Goal: Task Accomplishment & Management: Use online tool/utility

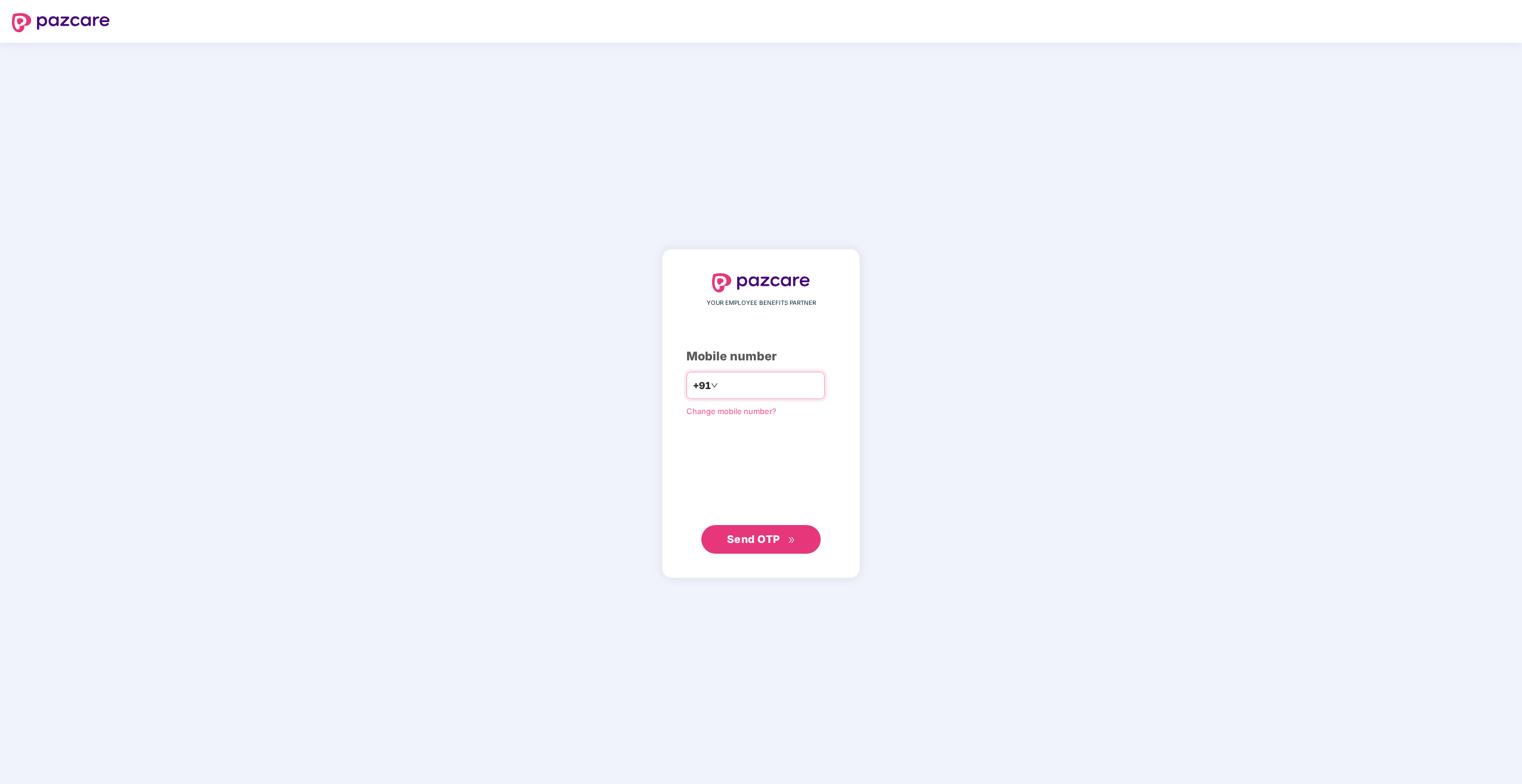
click at [738, 392] on input "number" at bounding box center [769, 386] width 98 height 19
type input "**********"
click at [855, 322] on div "**********" at bounding box center [761, 413] width 198 height 329
click at [772, 538] on span "Send OTP" at bounding box center [754, 538] width 53 height 12
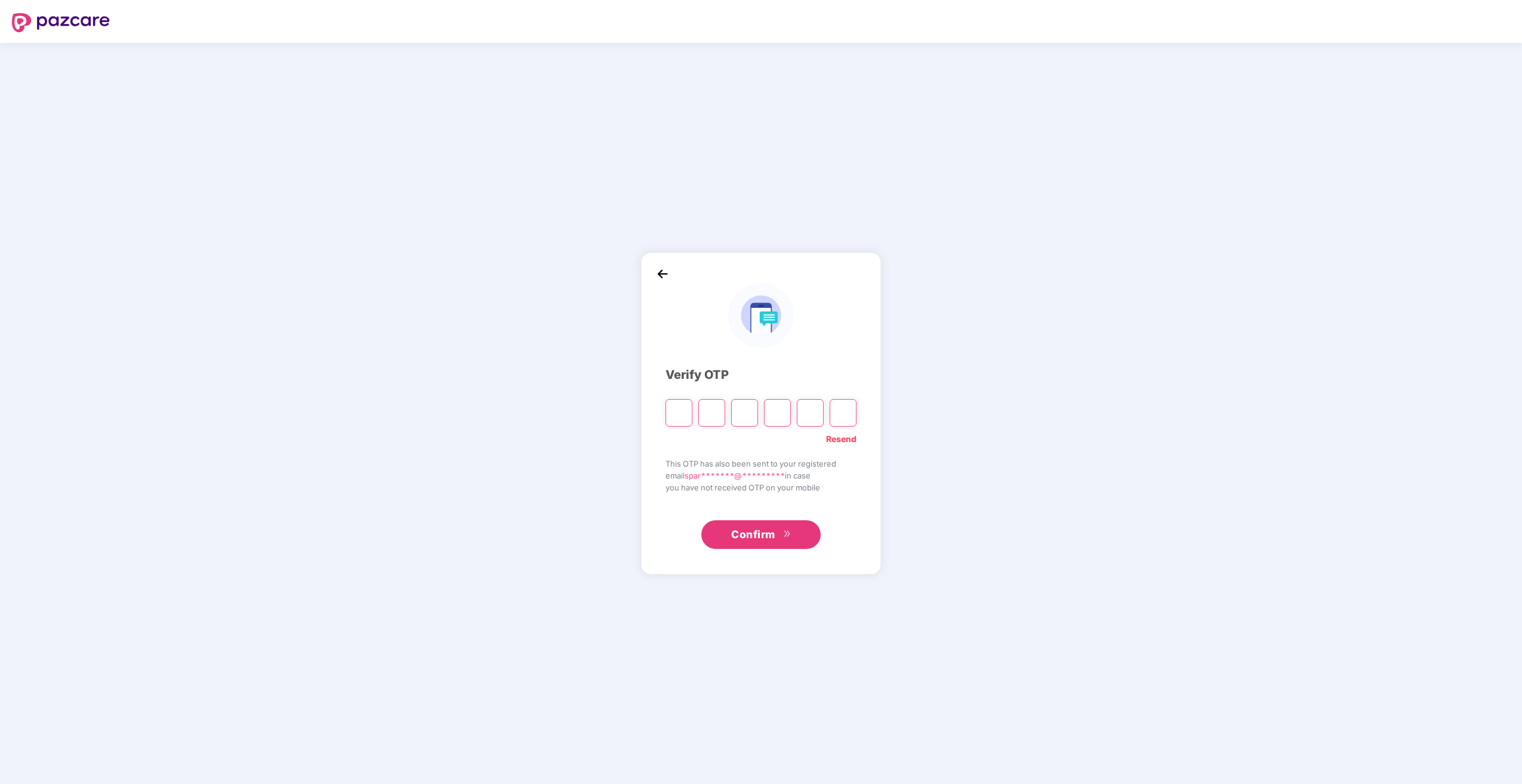
type input "*"
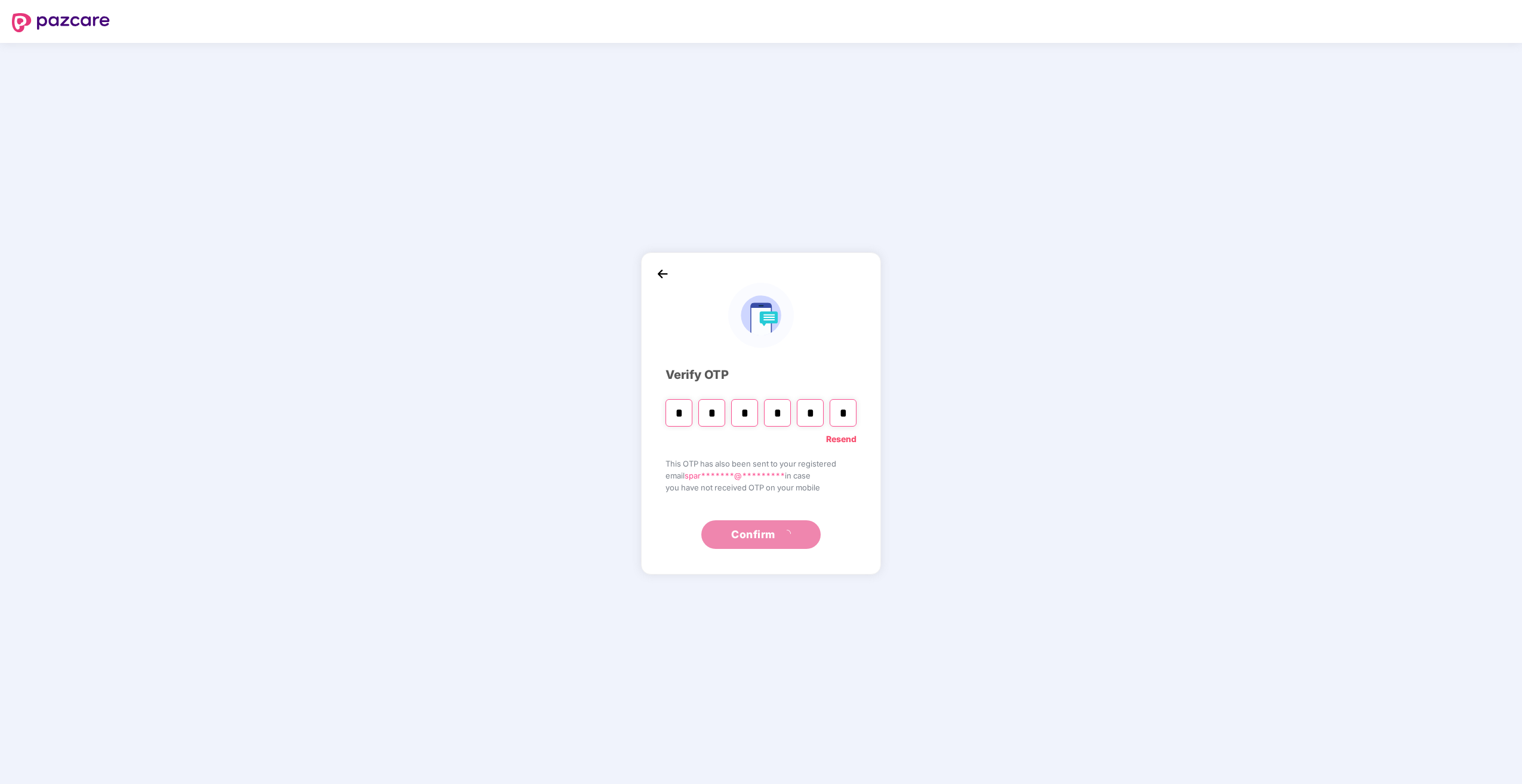
type input "*"
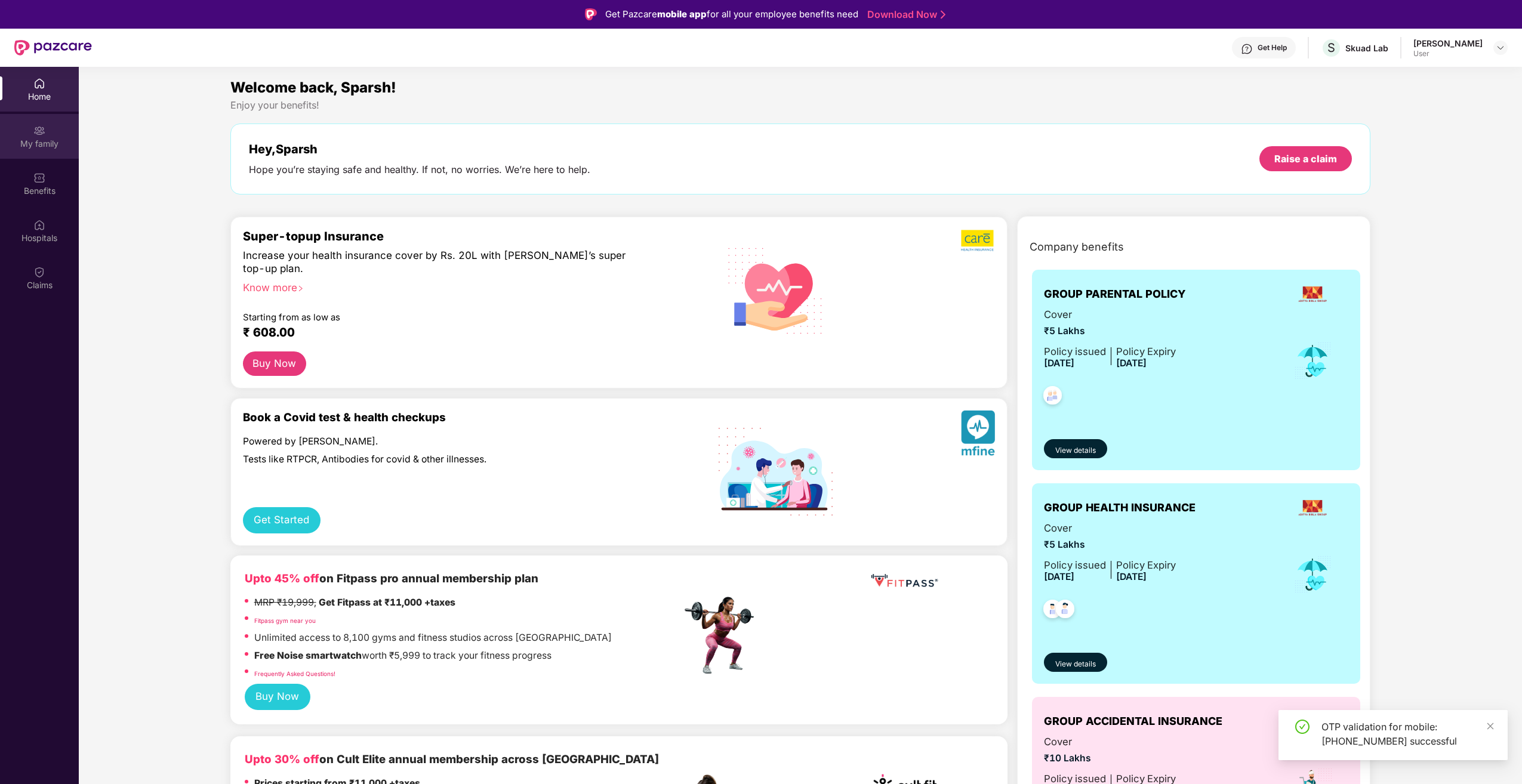
click at [57, 133] on div "My family" at bounding box center [39, 136] width 79 height 45
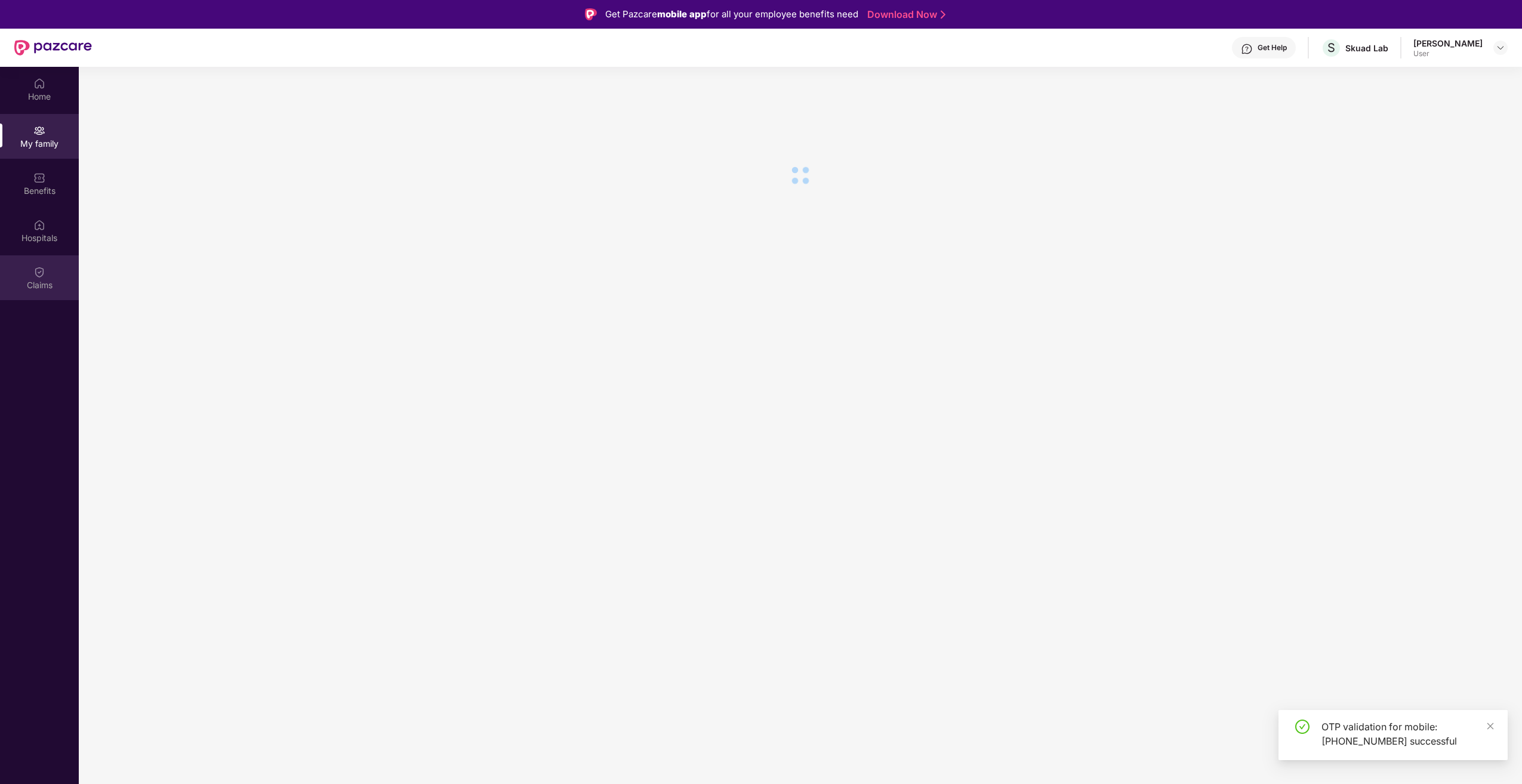
click at [41, 270] on img at bounding box center [39, 272] width 12 height 12
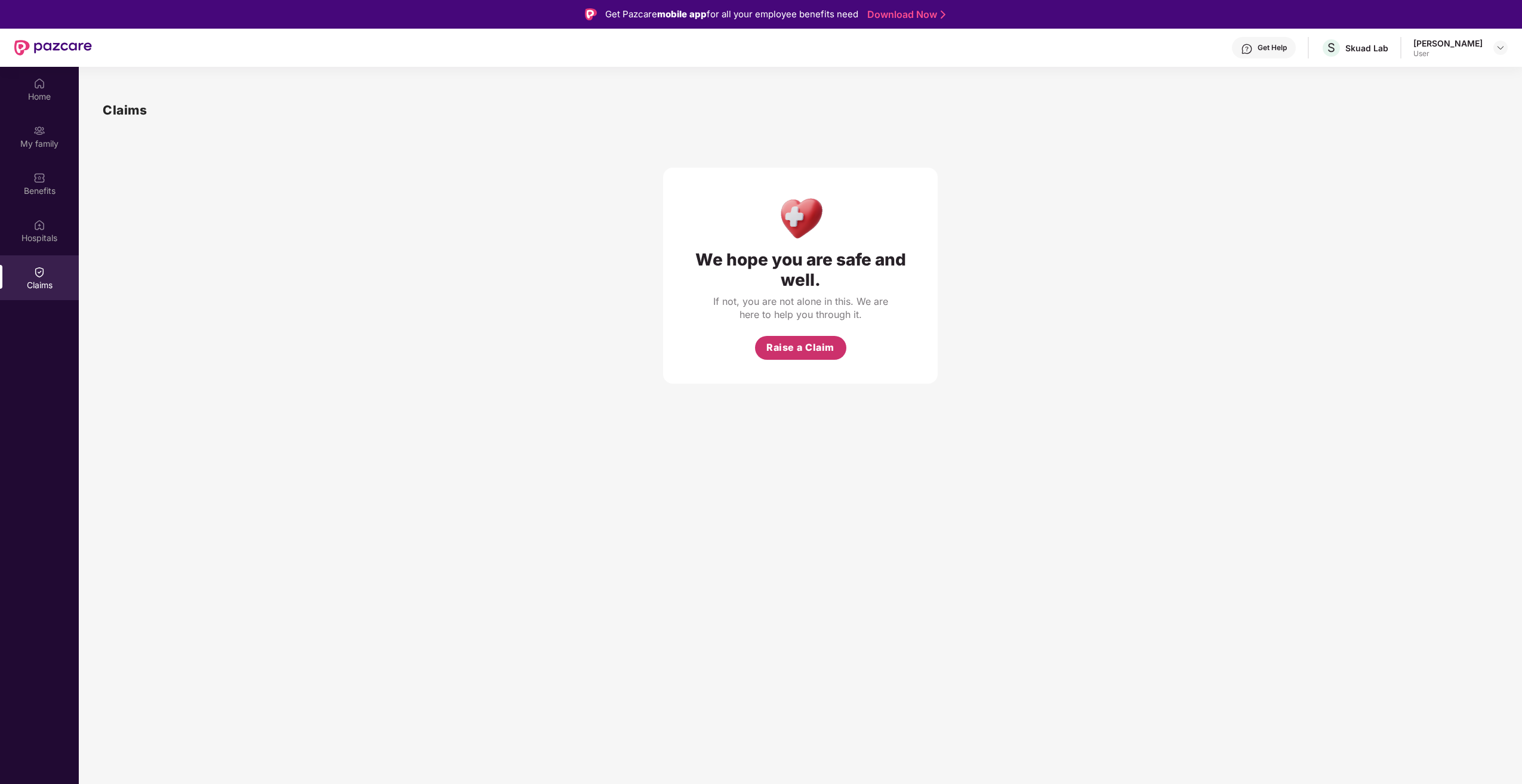
click at [819, 351] on span "Raise a Claim" at bounding box center [800, 348] width 68 height 15
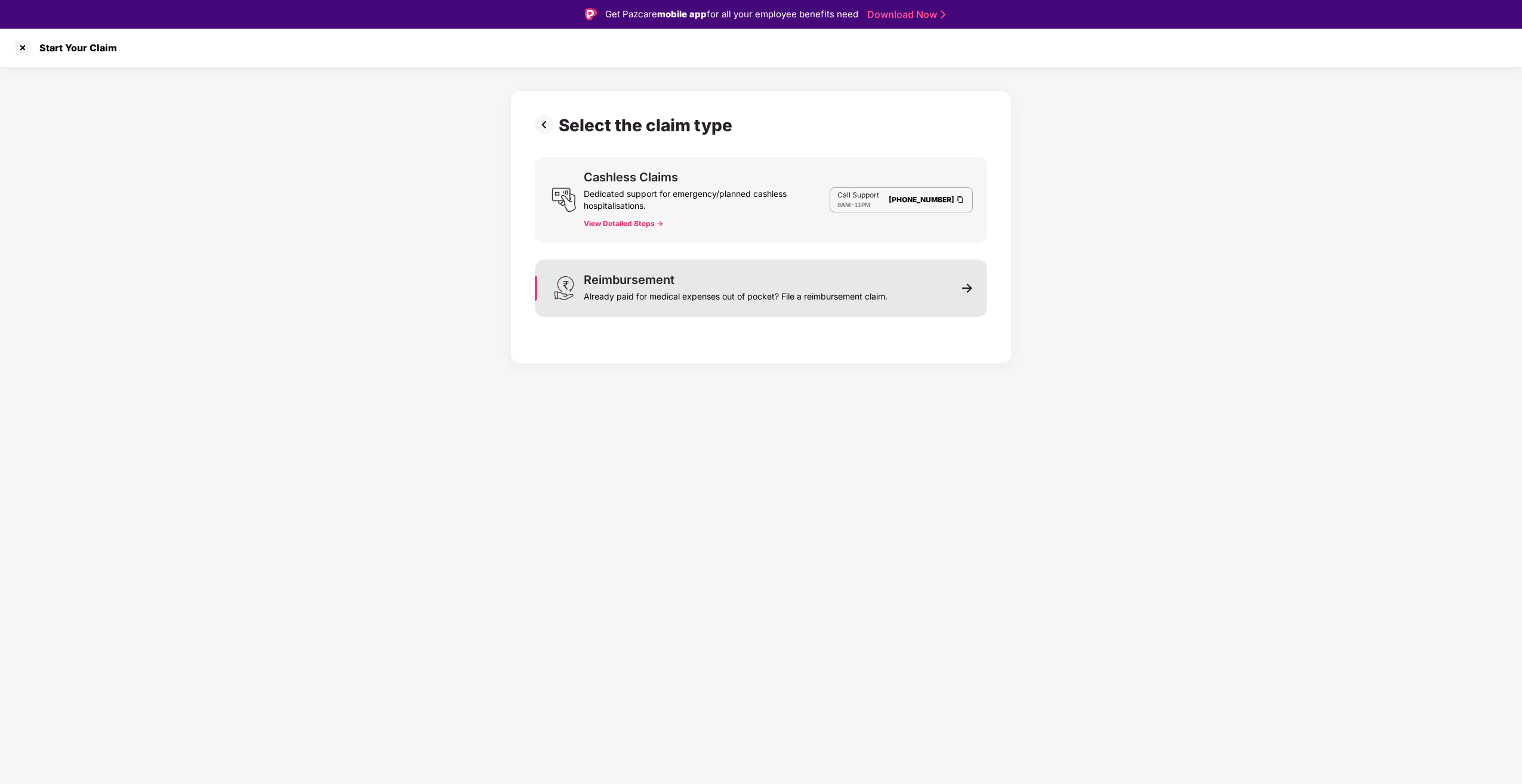
click at [893, 282] on div "Reimbursement Already paid for medical expenses out of pocket? File a reimburse…" at bounding box center [761, 288] width 452 height 58
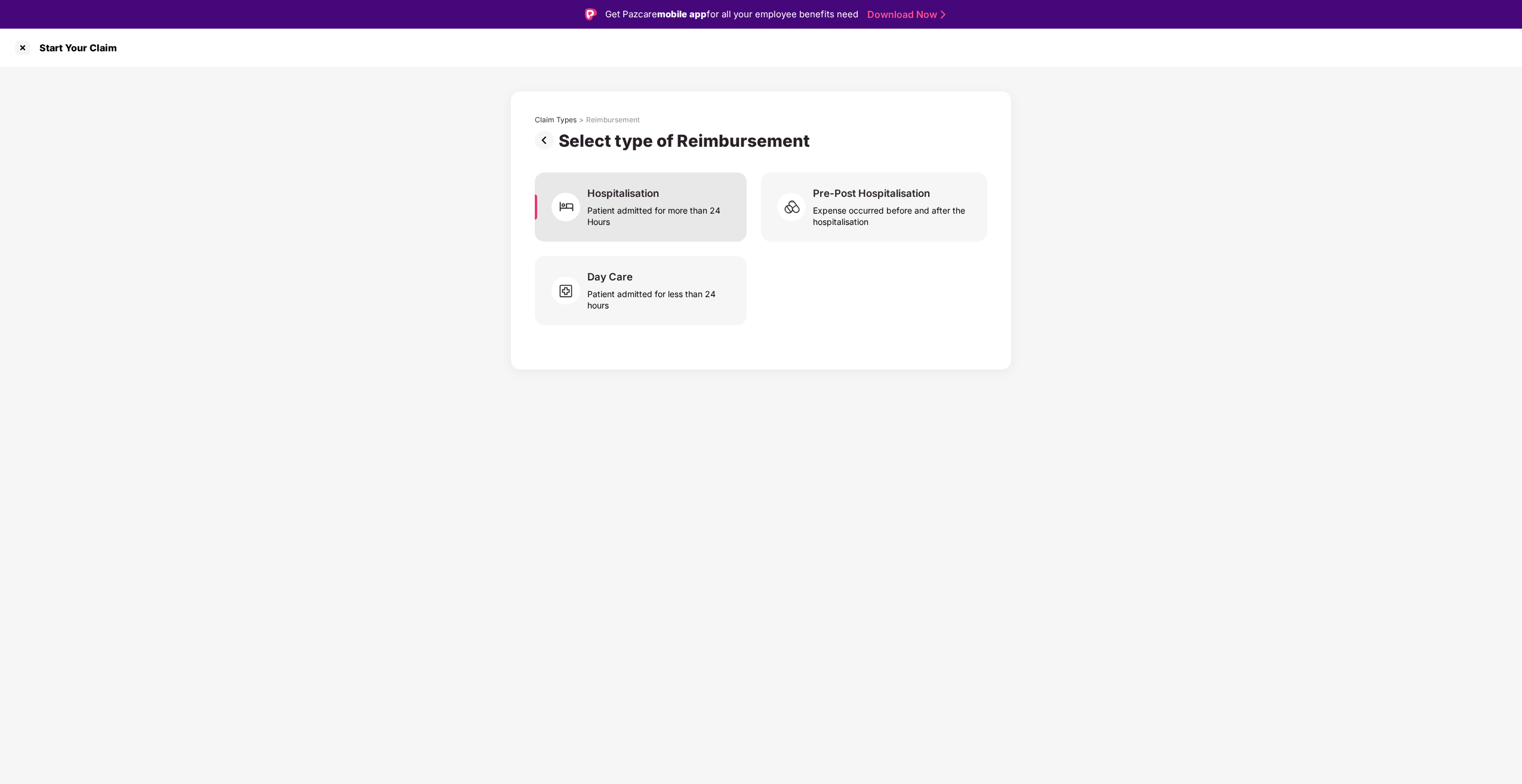
click at [696, 217] on div "Patient admitted for more than 24 Hours" at bounding box center [660, 213] width 145 height 27
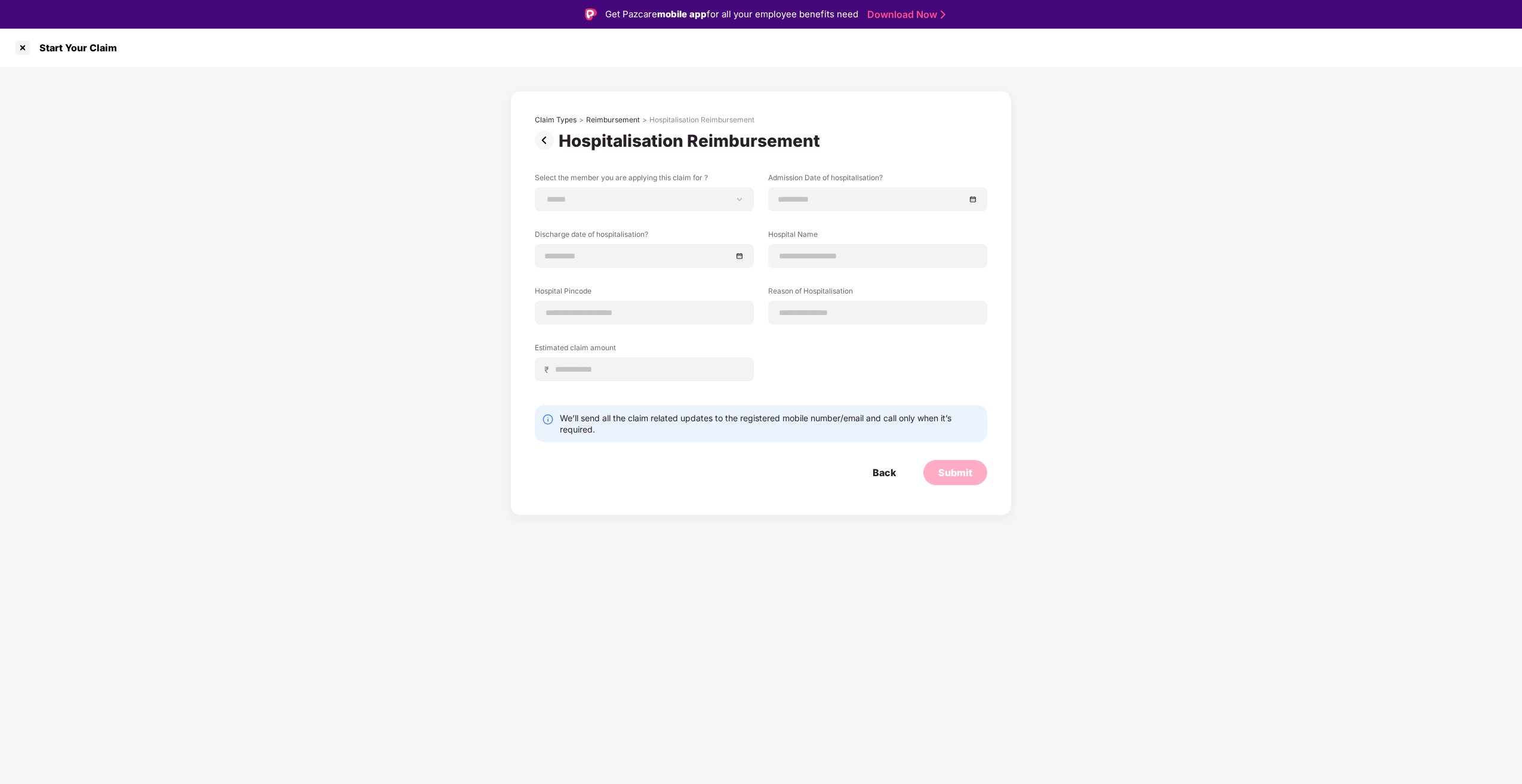
click at [551, 142] on img at bounding box center [547, 140] width 24 height 19
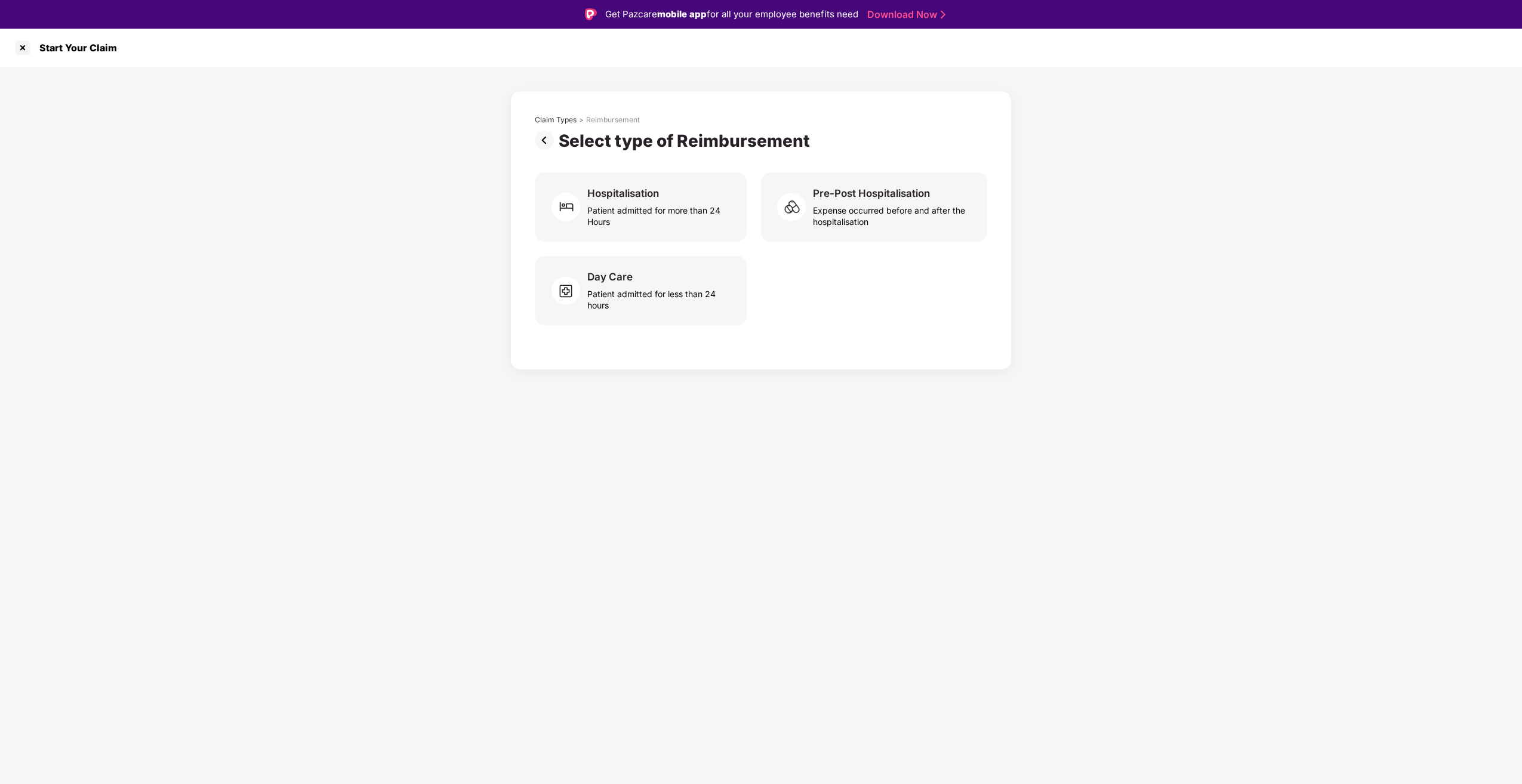
click at [551, 142] on img at bounding box center [547, 140] width 24 height 19
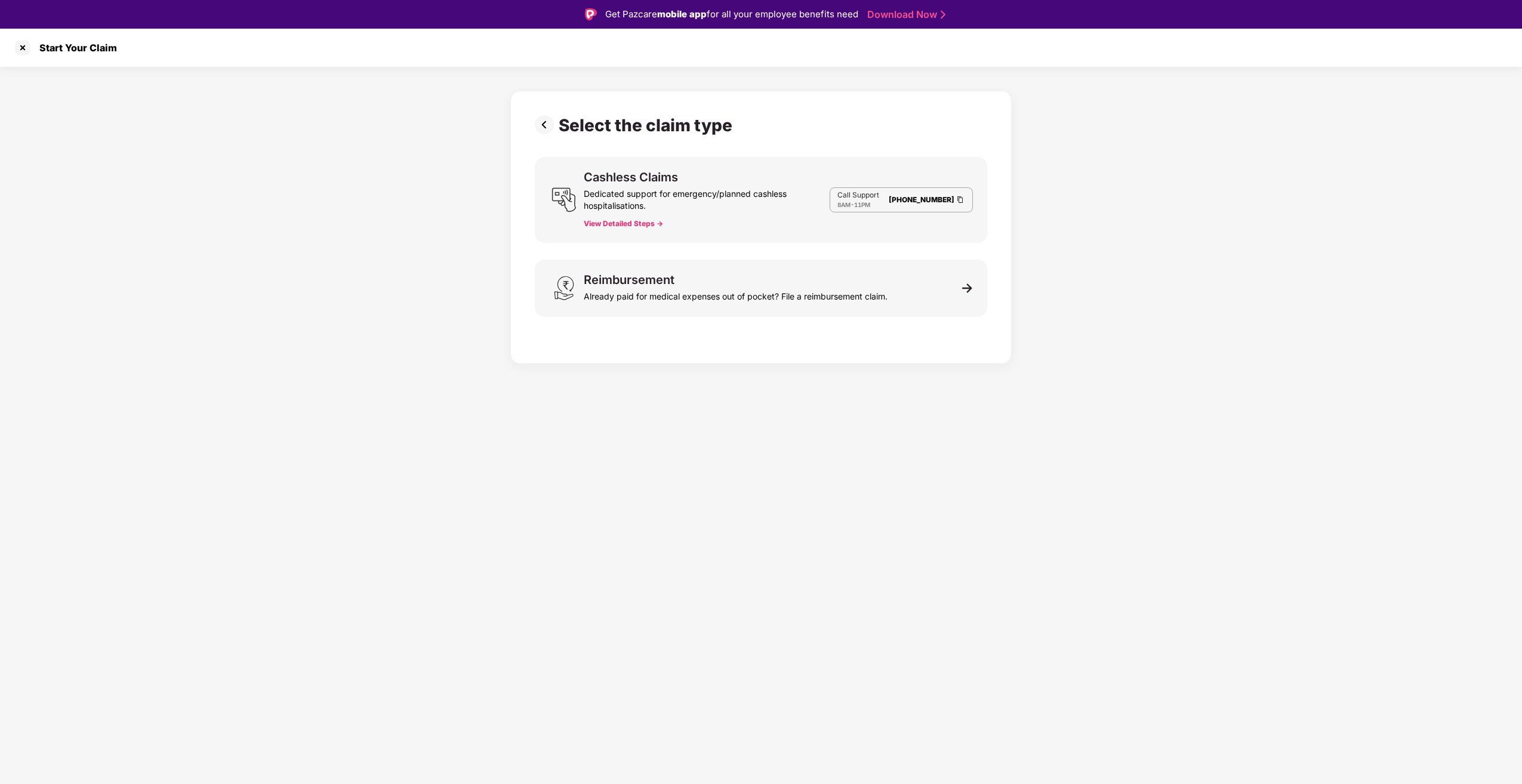
click at [545, 137] on div "Select the claim type Cashless Claims Dedicated support for emergency/planned c…" at bounding box center [761, 224] width 452 height 218
click at [19, 53] on div at bounding box center [22, 48] width 19 height 19
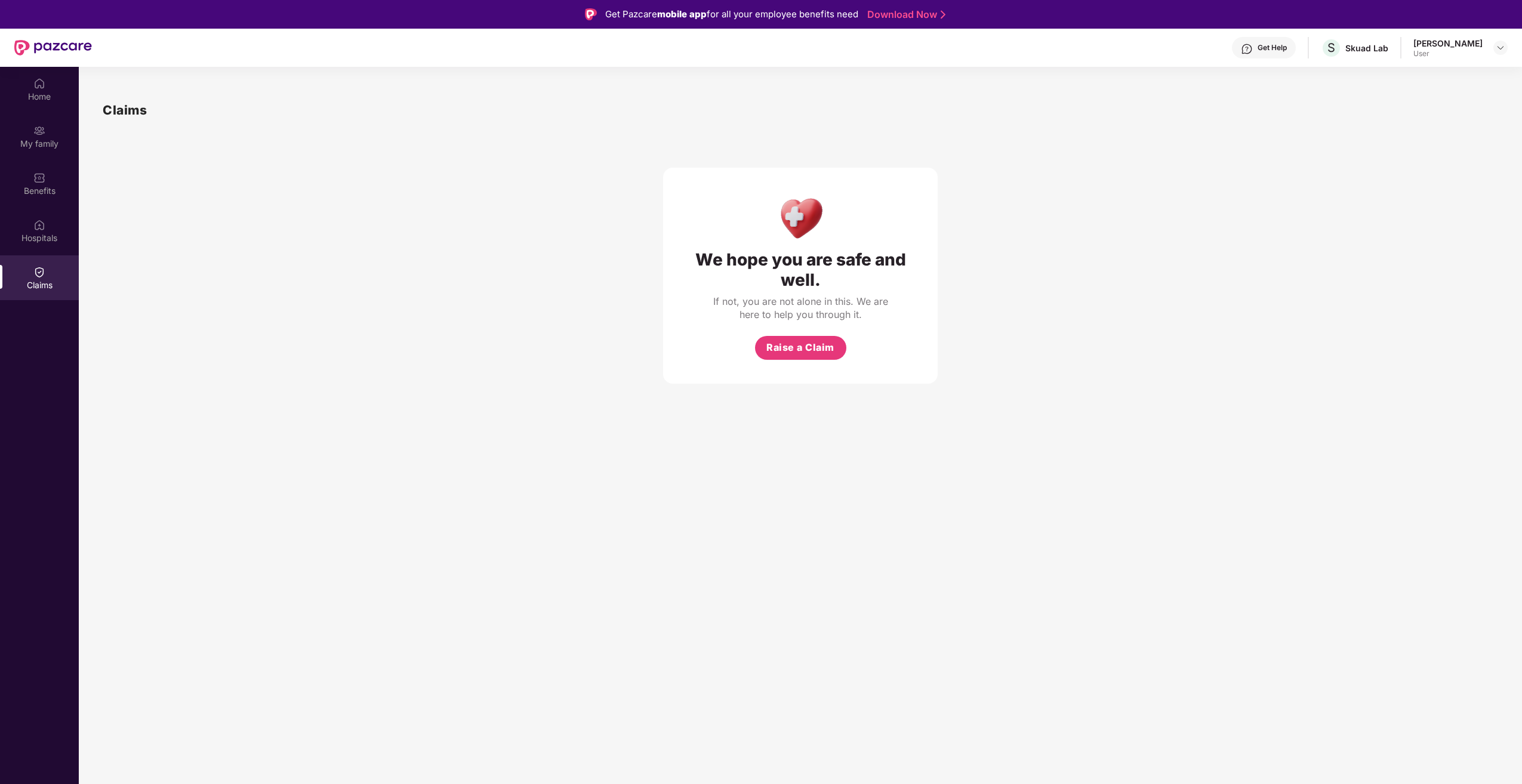
click at [1493, 45] on div "[PERSON_NAME] User" at bounding box center [1461, 48] width 94 height 21
click at [1505, 51] on img at bounding box center [1500, 47] width 9 height 9
click at [1355, 49] on div "Skuad Lab" at bounding box center [1367, 48] width 43 height 11
click at [31, 172] on div "Benefits" at bounding box center [39, 183] width 79 height 45
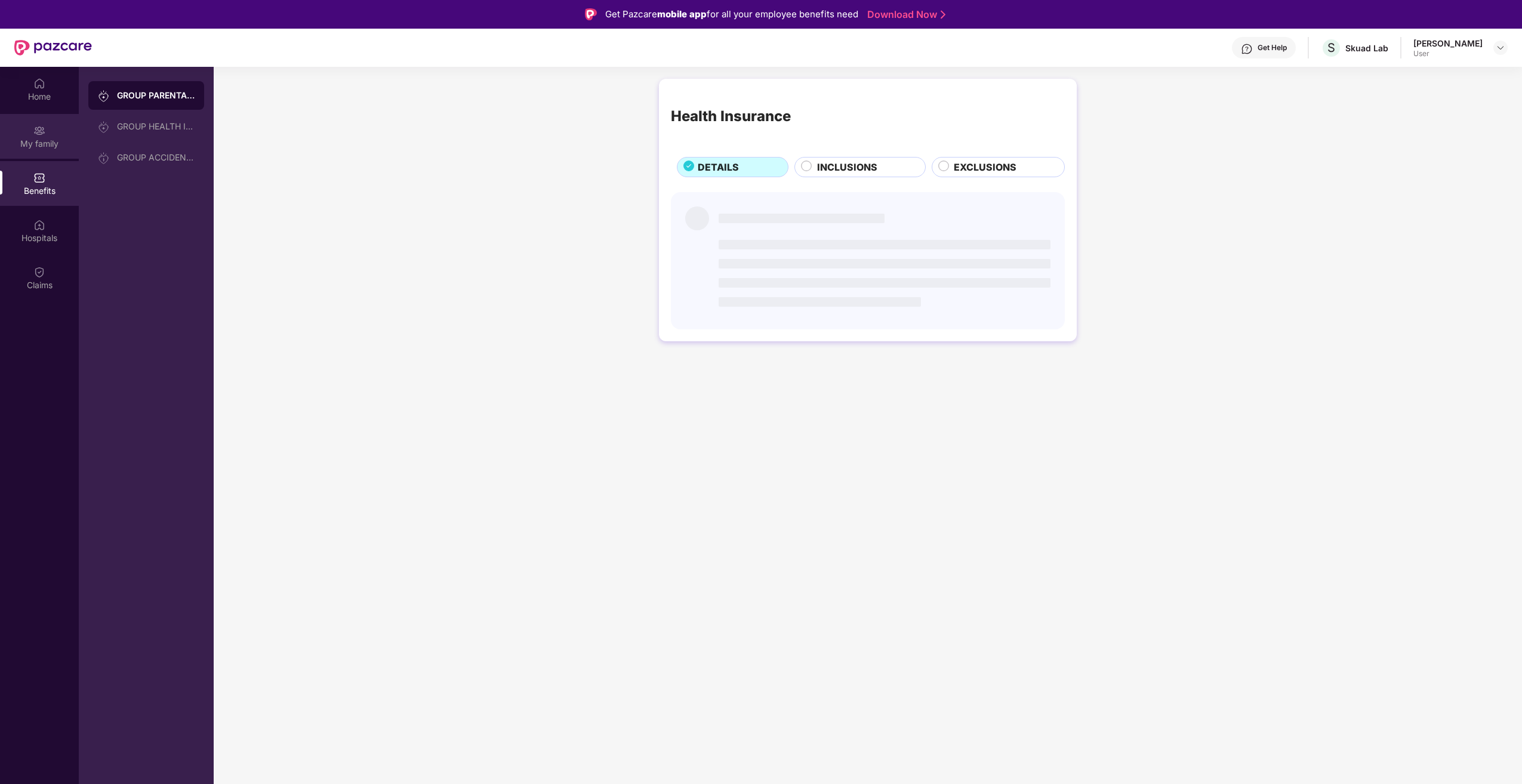
click at [31, 149] on div "My family" at bounding box center [39, 144] width 79 height 12
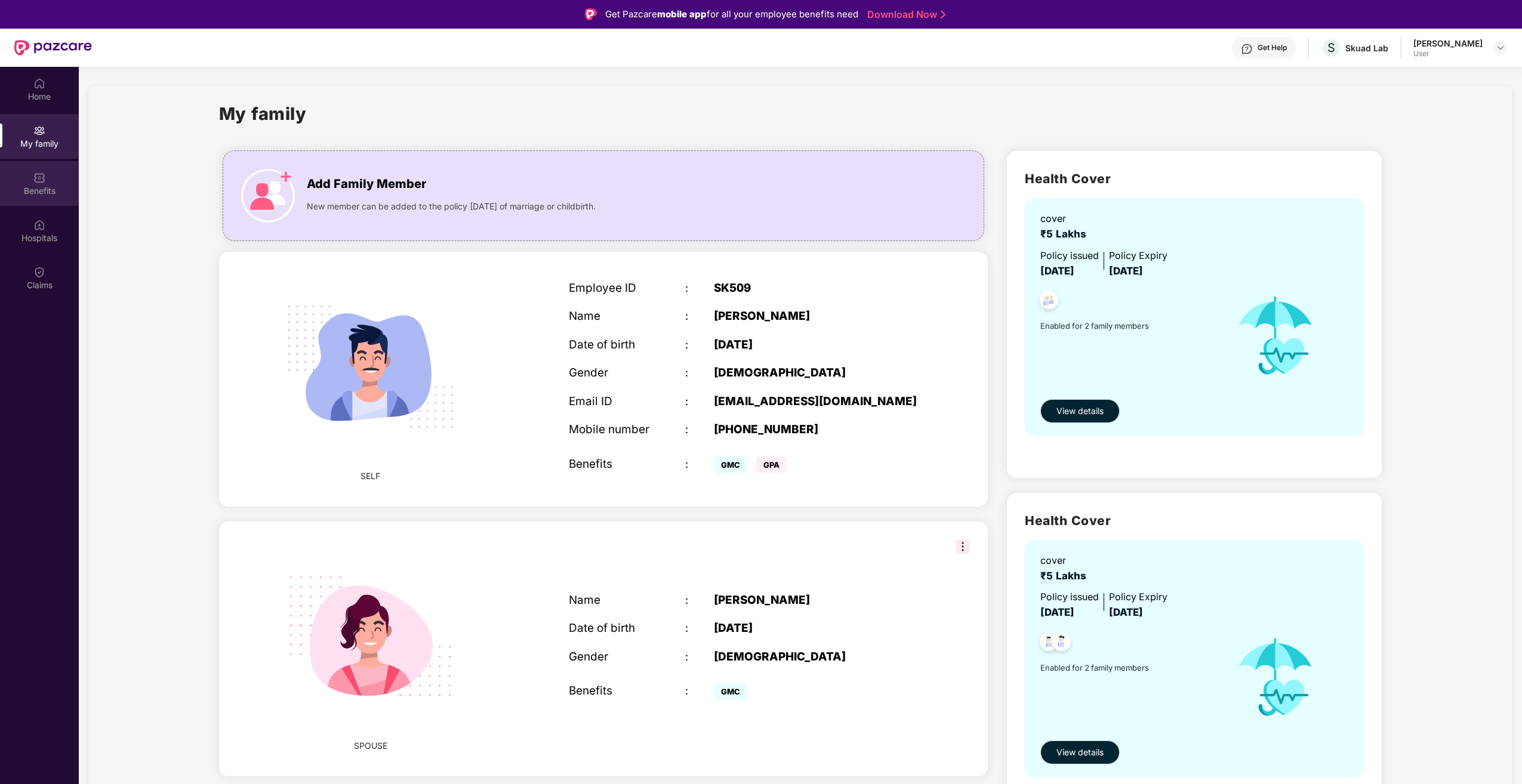
click at [56, 188] on div "Benefits" at bounding box center [39, 191] width 79 height 12
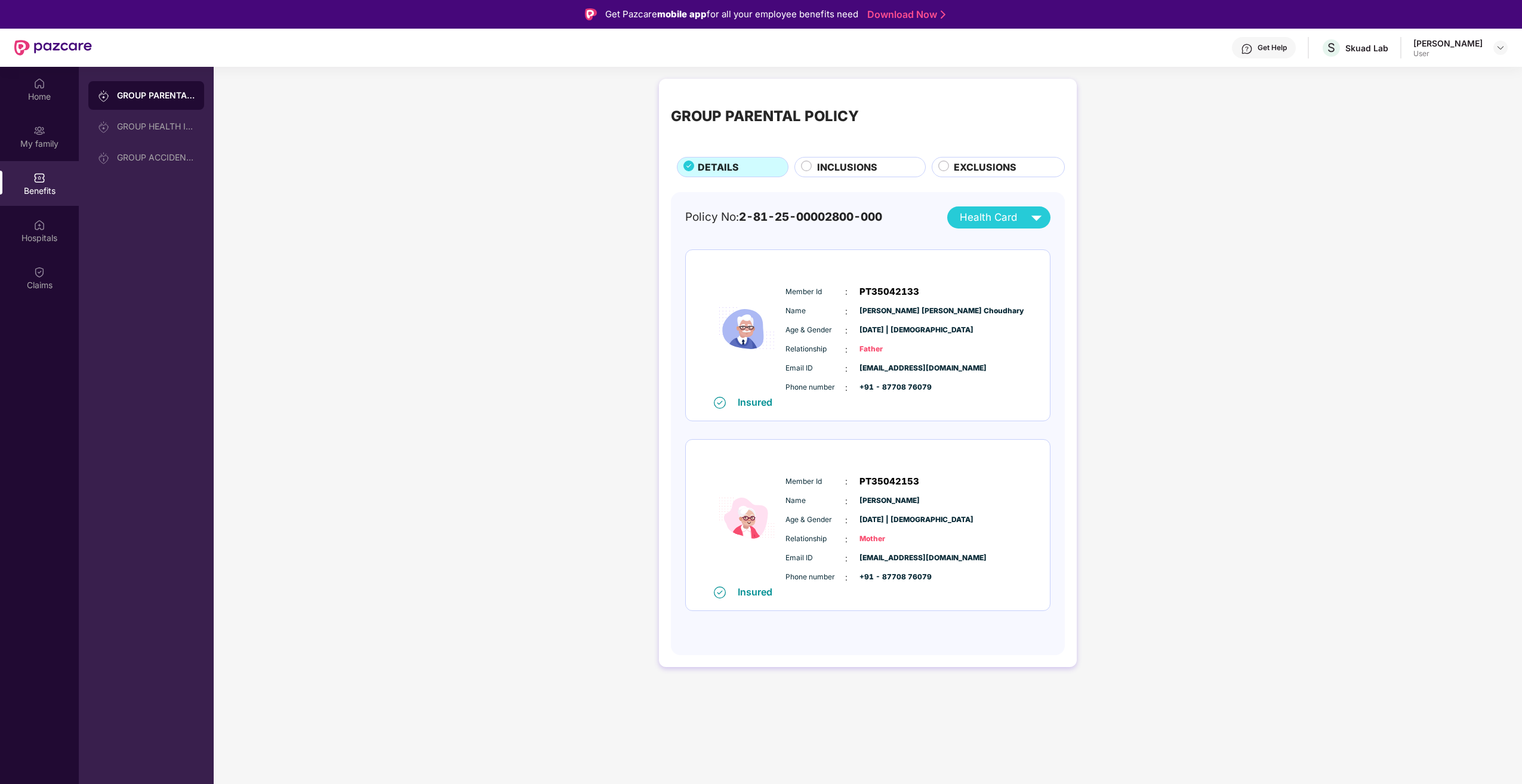
click at [871, 168] on span "INCLUSIONS" at bounding box center [847, 167] width 60 height 15
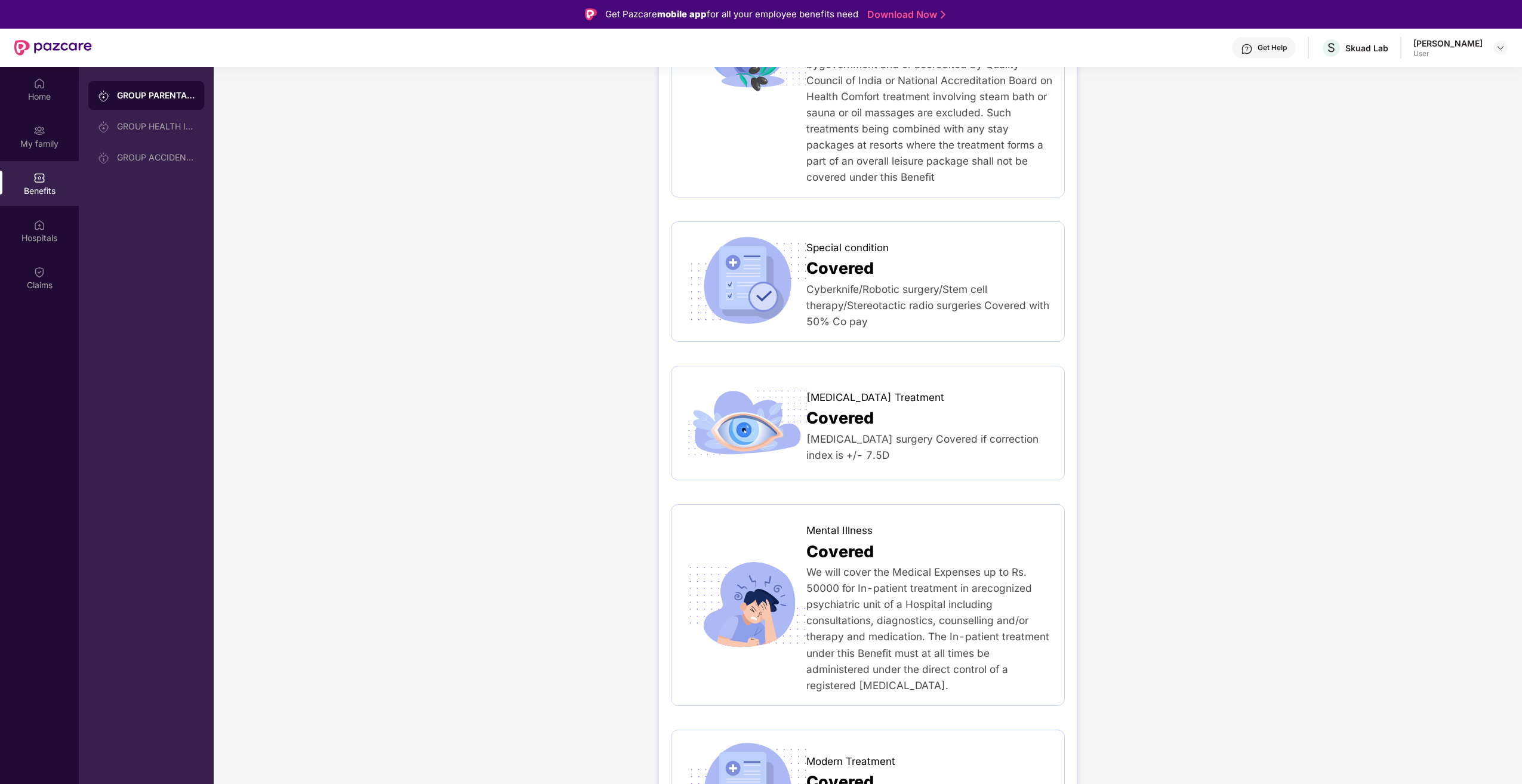
scroll to position [1677, 0]
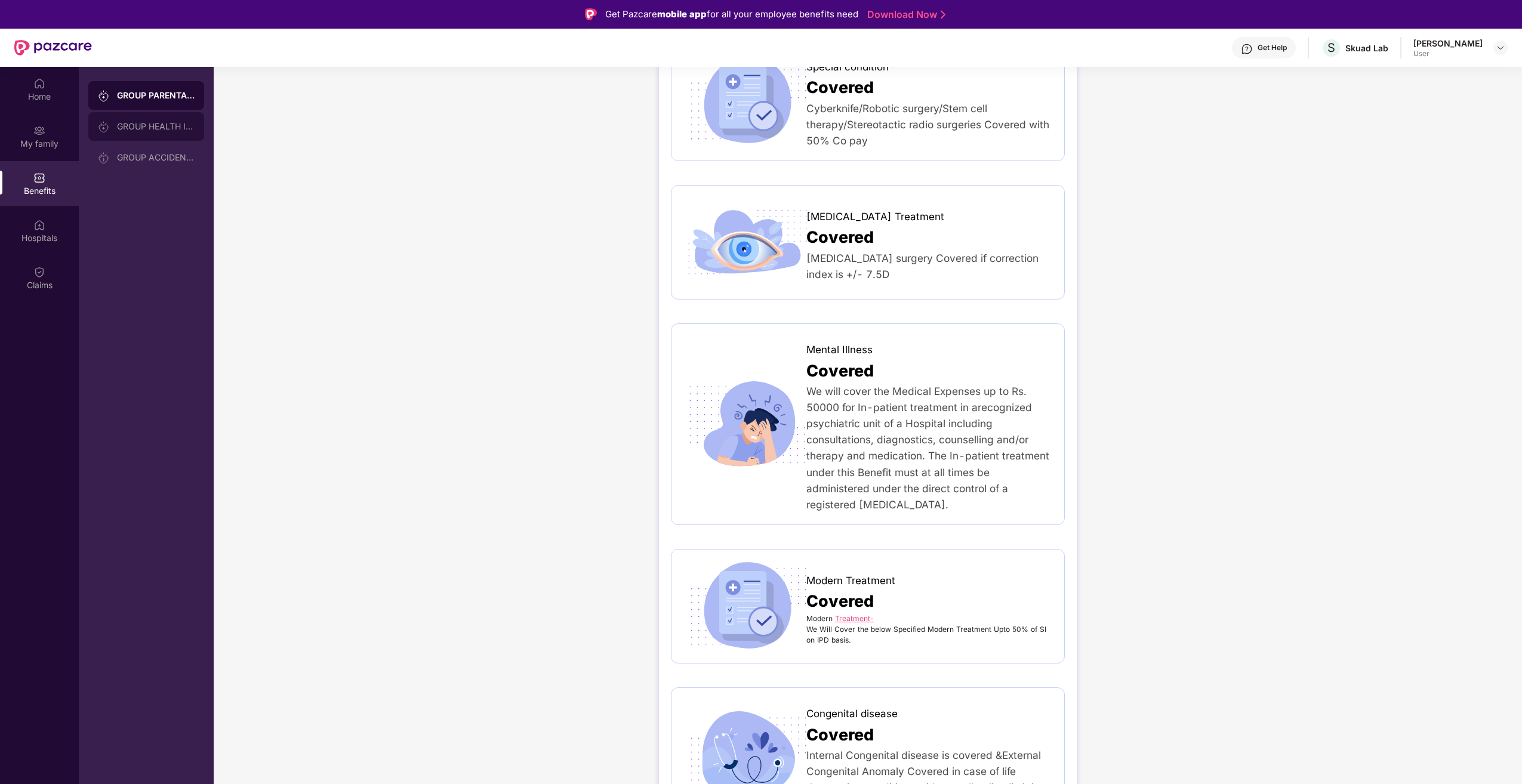
click at [175, 123] on div "GROUP HEALTH INSURANCE" at bounding box center [155, 126] width 77 height 9
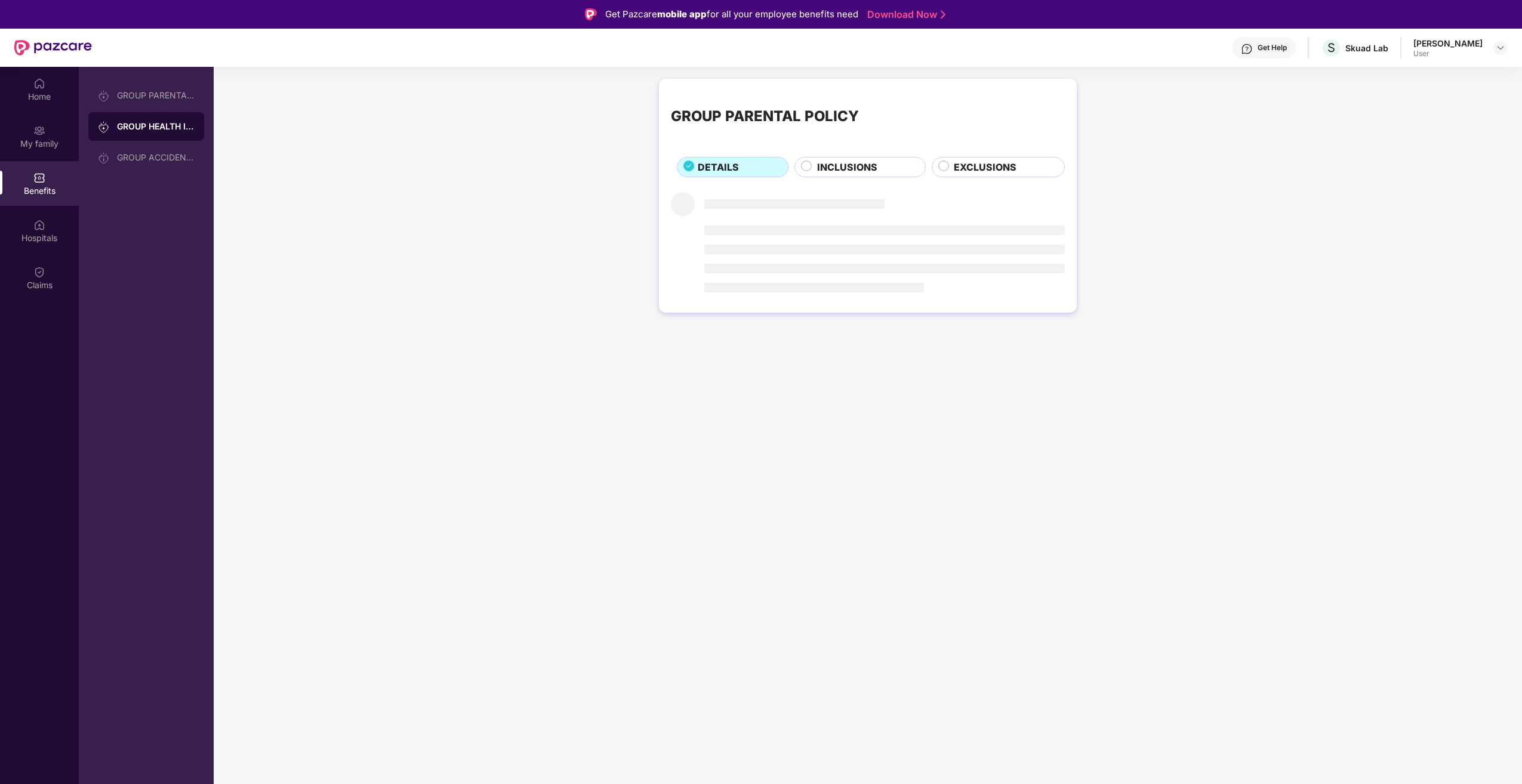
scroll to position [0, 0]
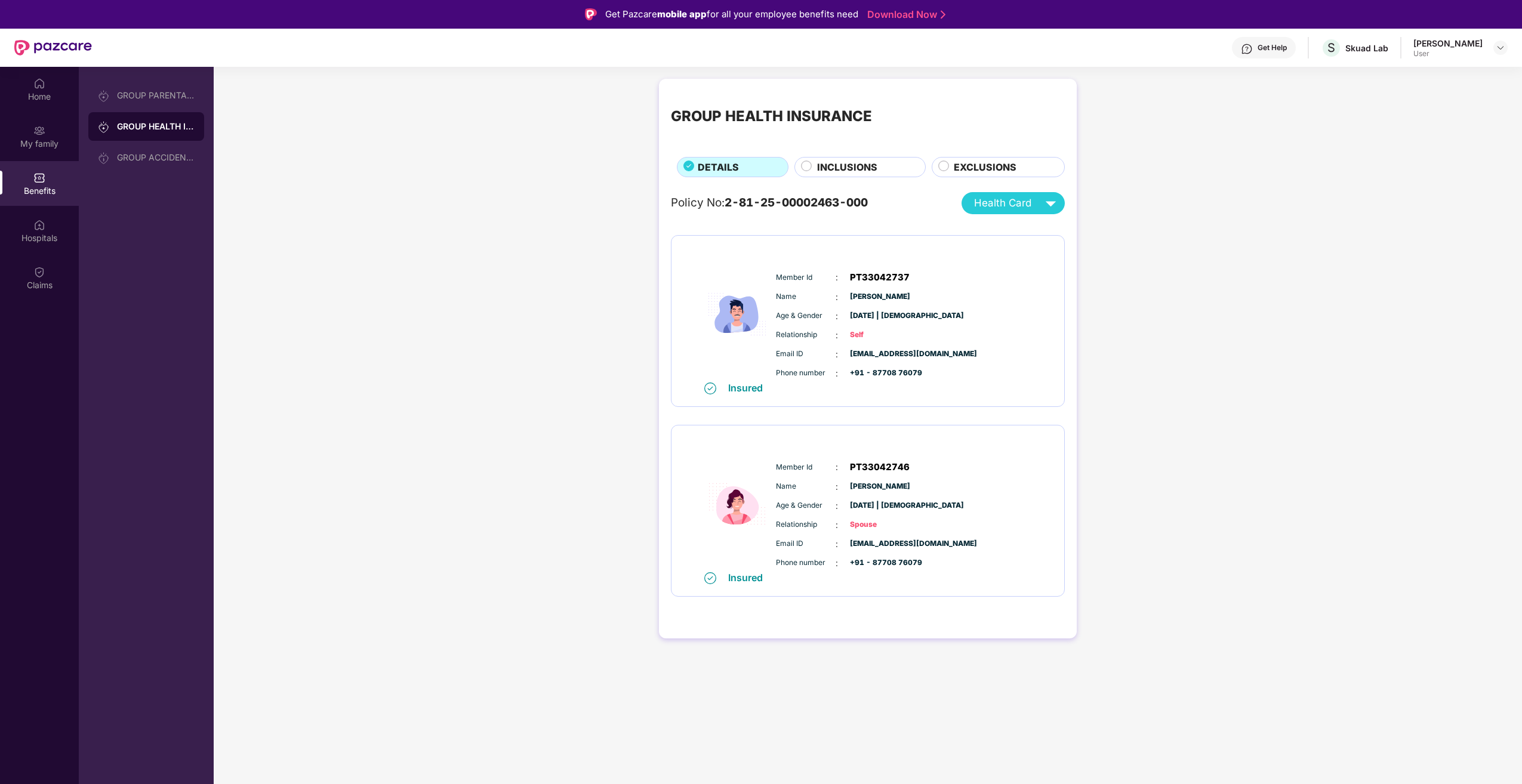
click at [824, 168] on span "INCLUSIONS" at bounding box center [847, 167] width 60 height 15
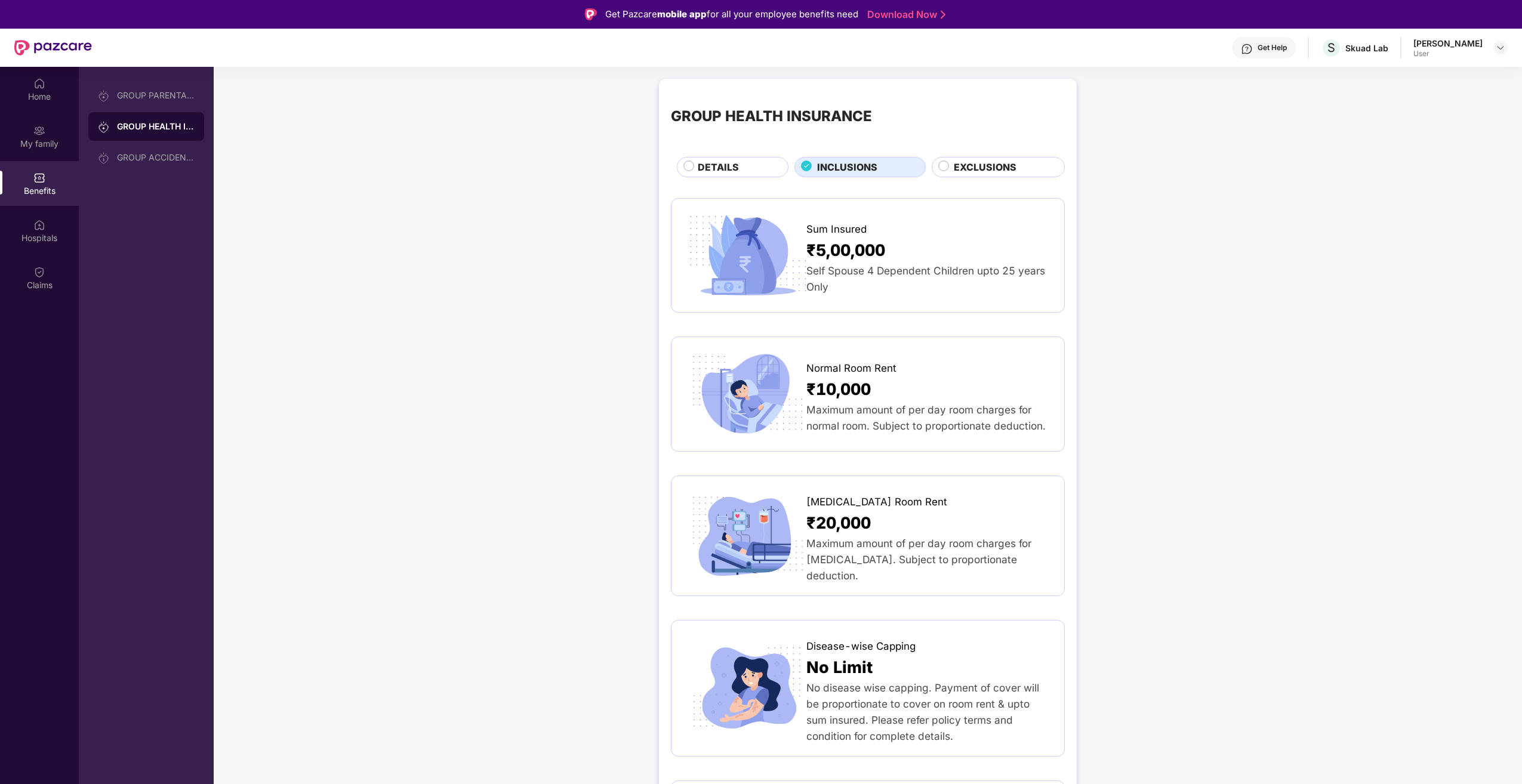
click at [952, 163] on div "EXCLUSIONS" at bounding box center [1003, 168] width 110 height 17
